Goal: Navigation & Orientation: Understand site structure

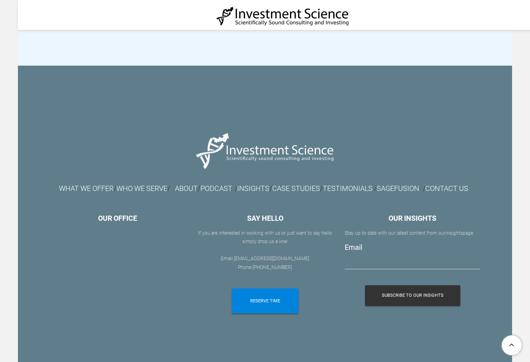
scroll to position [2789, 0]
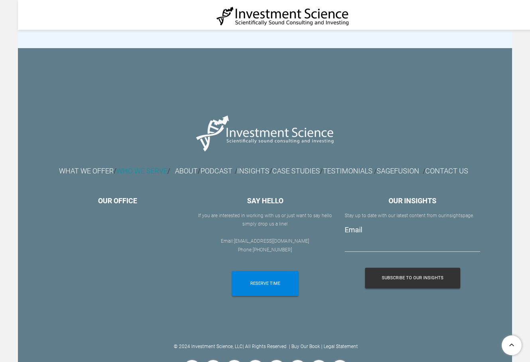
click at [166, 167] on font "WHO WE SERVE" at bounding box center [141, 171] width 51 height 8
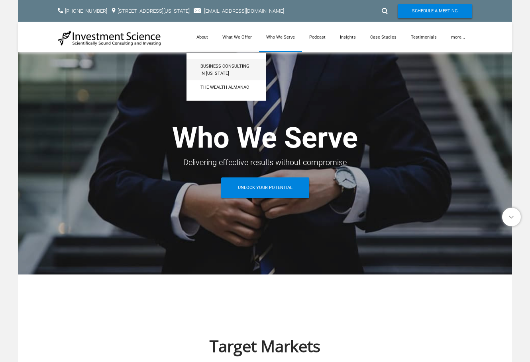
click at [206, 68] on span "Business Consulting in [US_STATE]" at bounding box center [226, 70] width 52 height 14
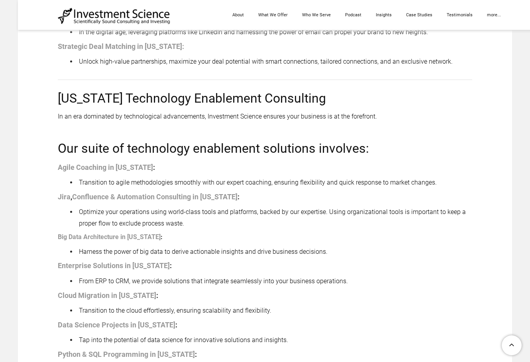
scroll to position [1991, 0]
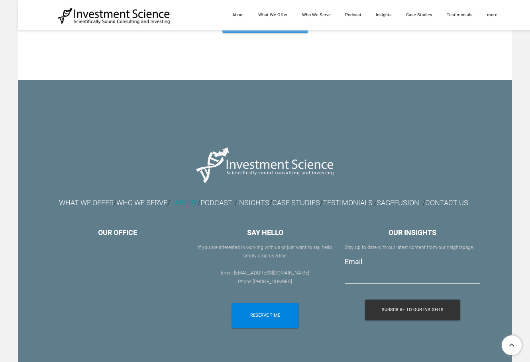
click at [197, 203] on link "ABOUT" at bounding box center [186, 203] width 23 height 8
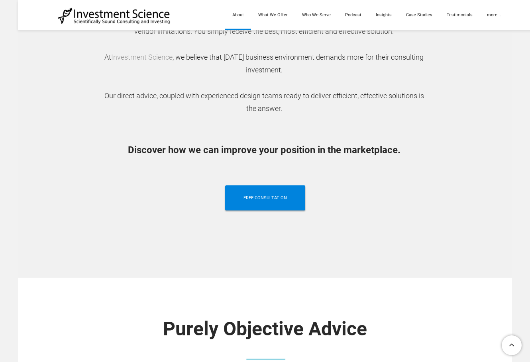
scroll to position [796, 0]
